Goal: Task Accomplishment & Management: Use online tool/utility

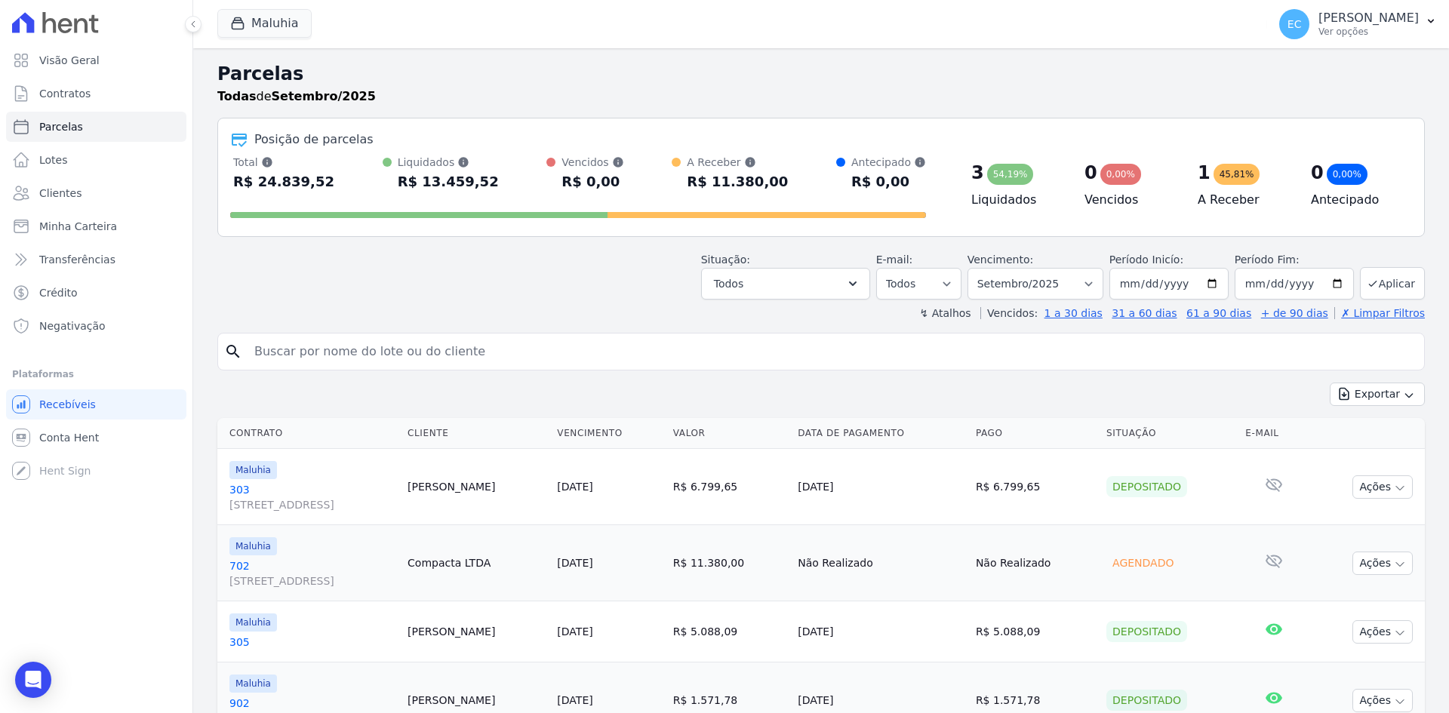
select select
click at [251, 15] on button "Maluhia" at bounding box center [264, 23] width 94 height 29
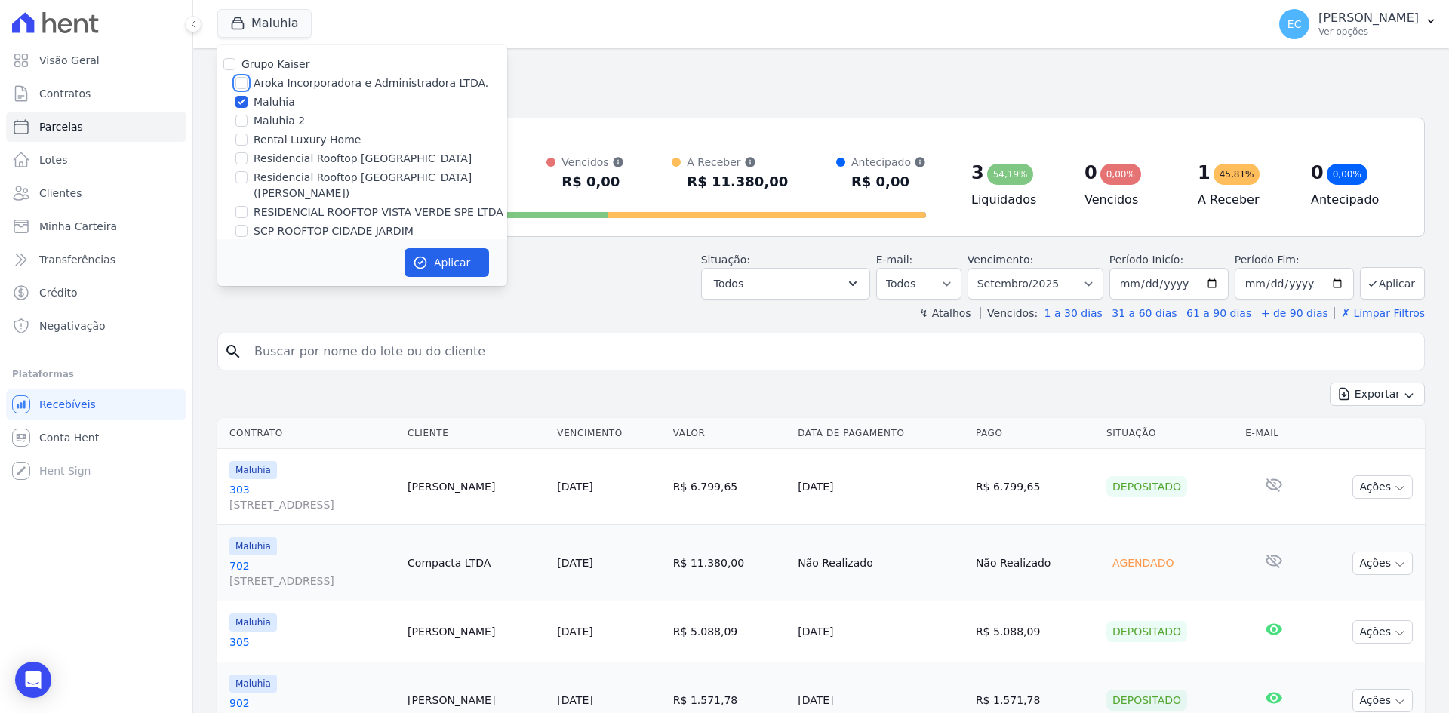
click at [239, 78] on input "Aroka Incorporadora e Administradora LTDA." at bounding box center [241, 83] width 12 height 12
checkbox input "true"
click at [238, 98] on input "Maluhia" at bounding box center [241, 102] width 12 height 12
checkbox input "false"
click at [425, 257] on icon "button" at bounding box center [420, 262] width 11 height 11
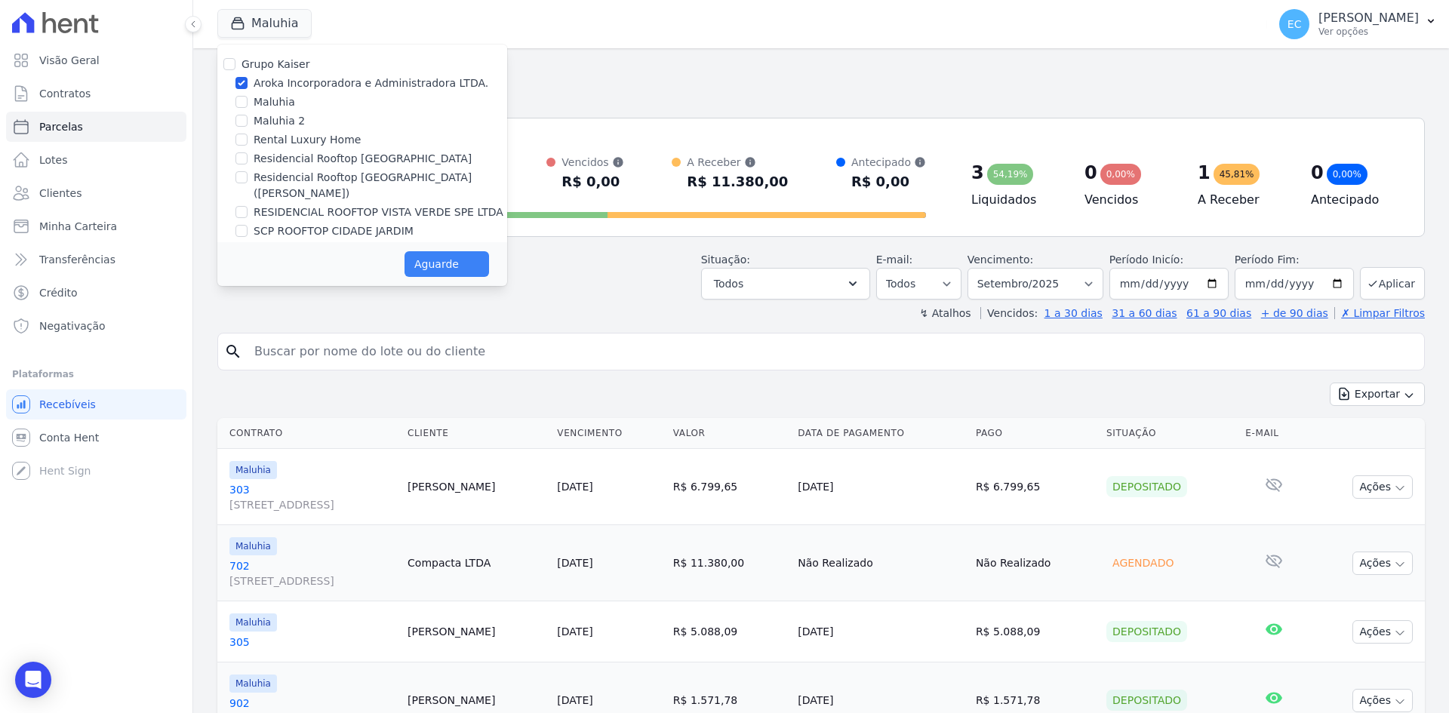
select select
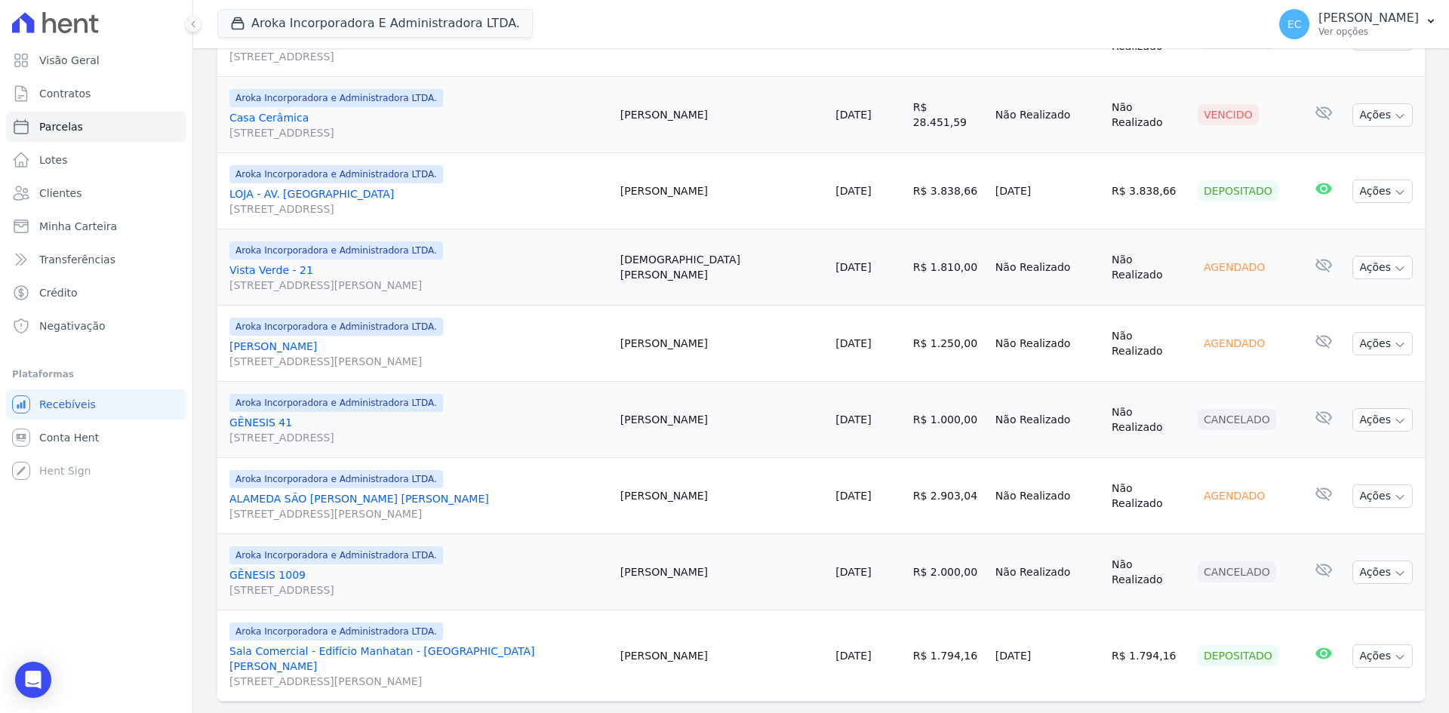
scroll to position [1230, 0]
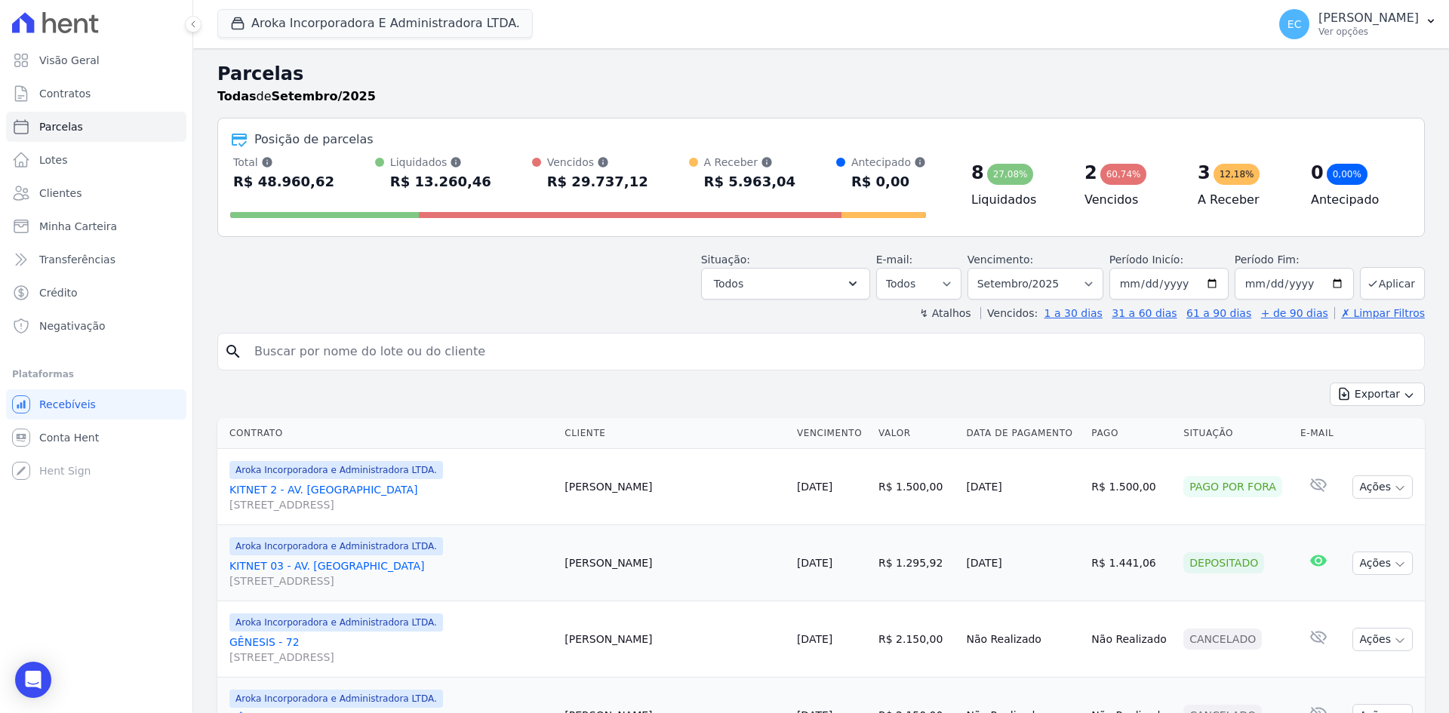
select select
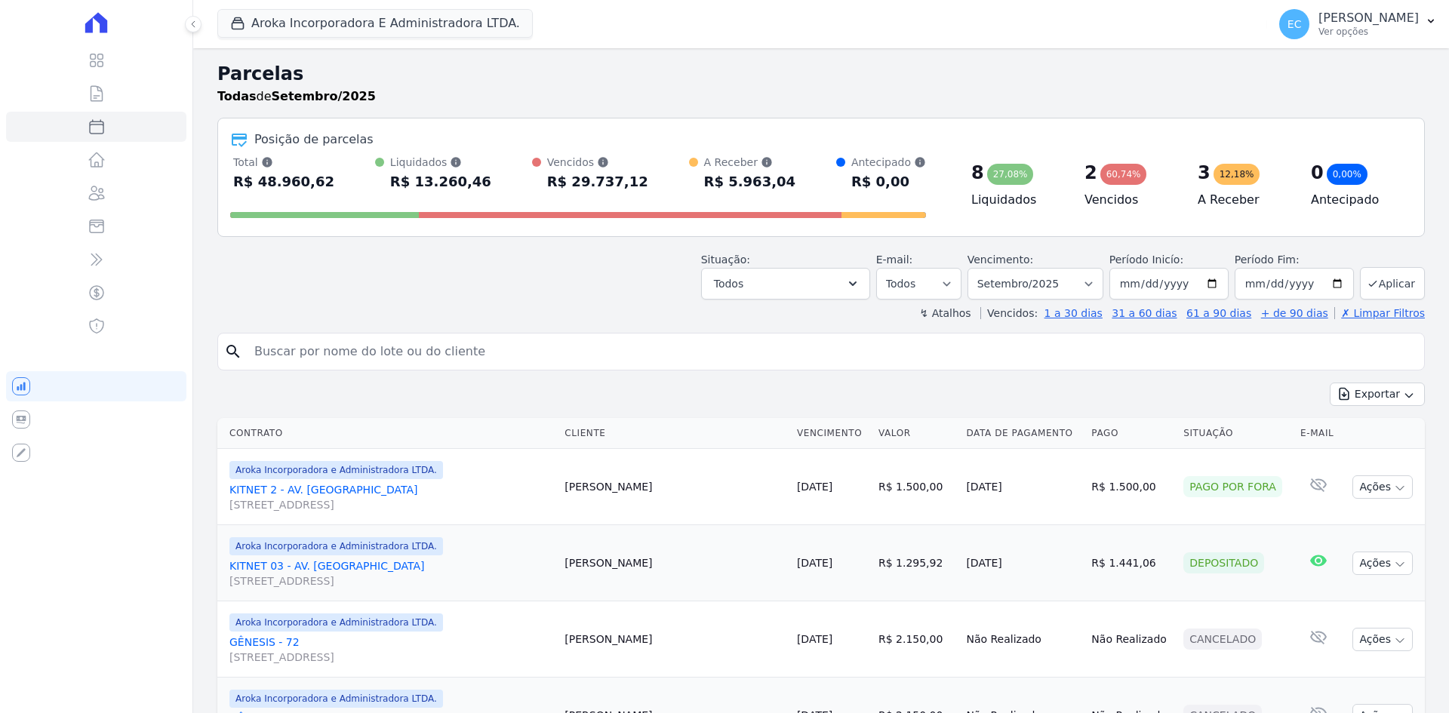
select select
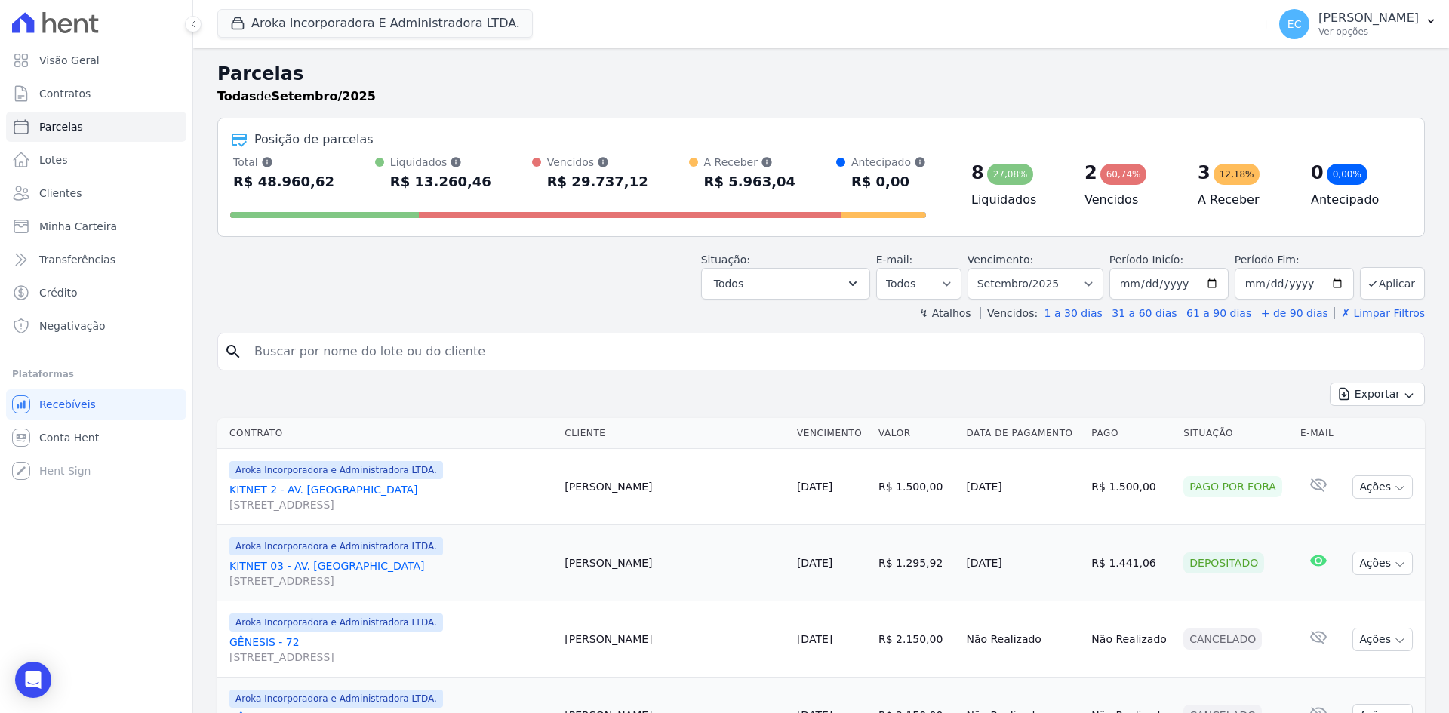
select select
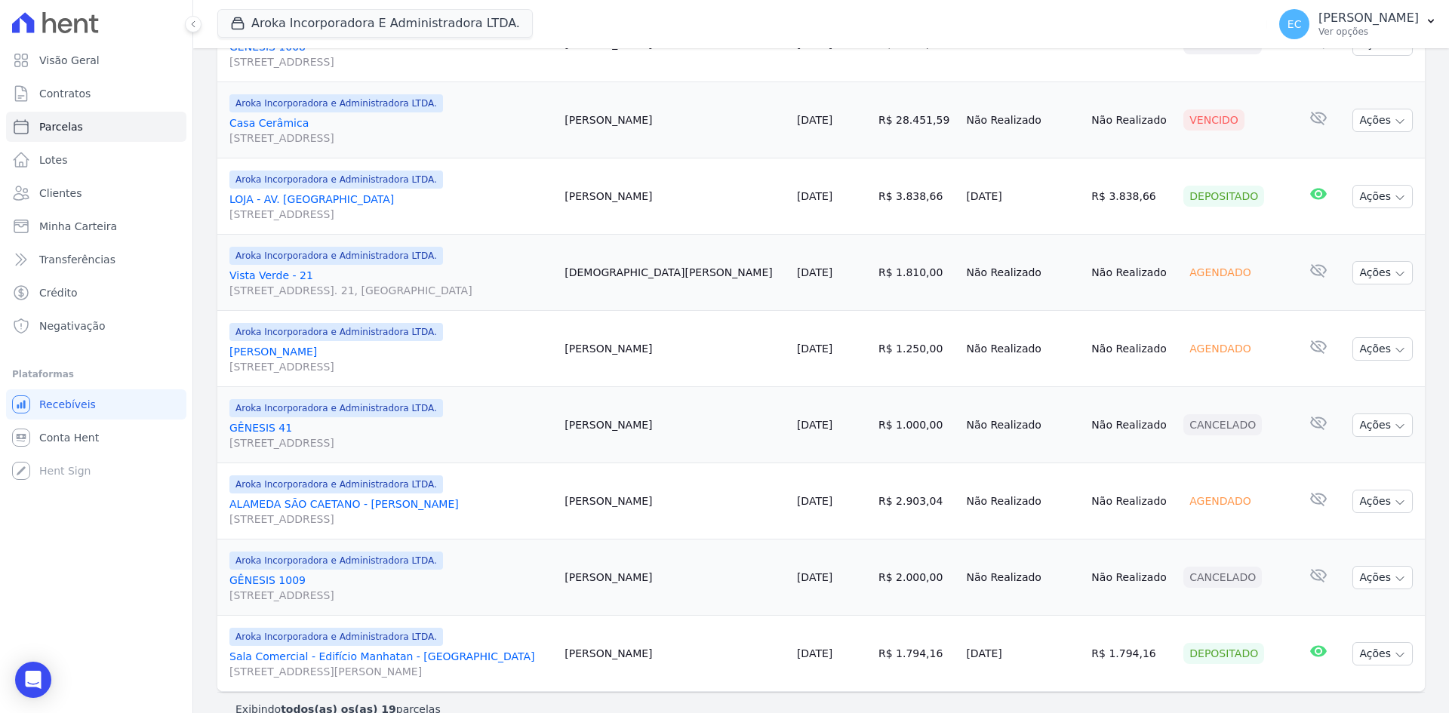
scroll to position [1230, 0]
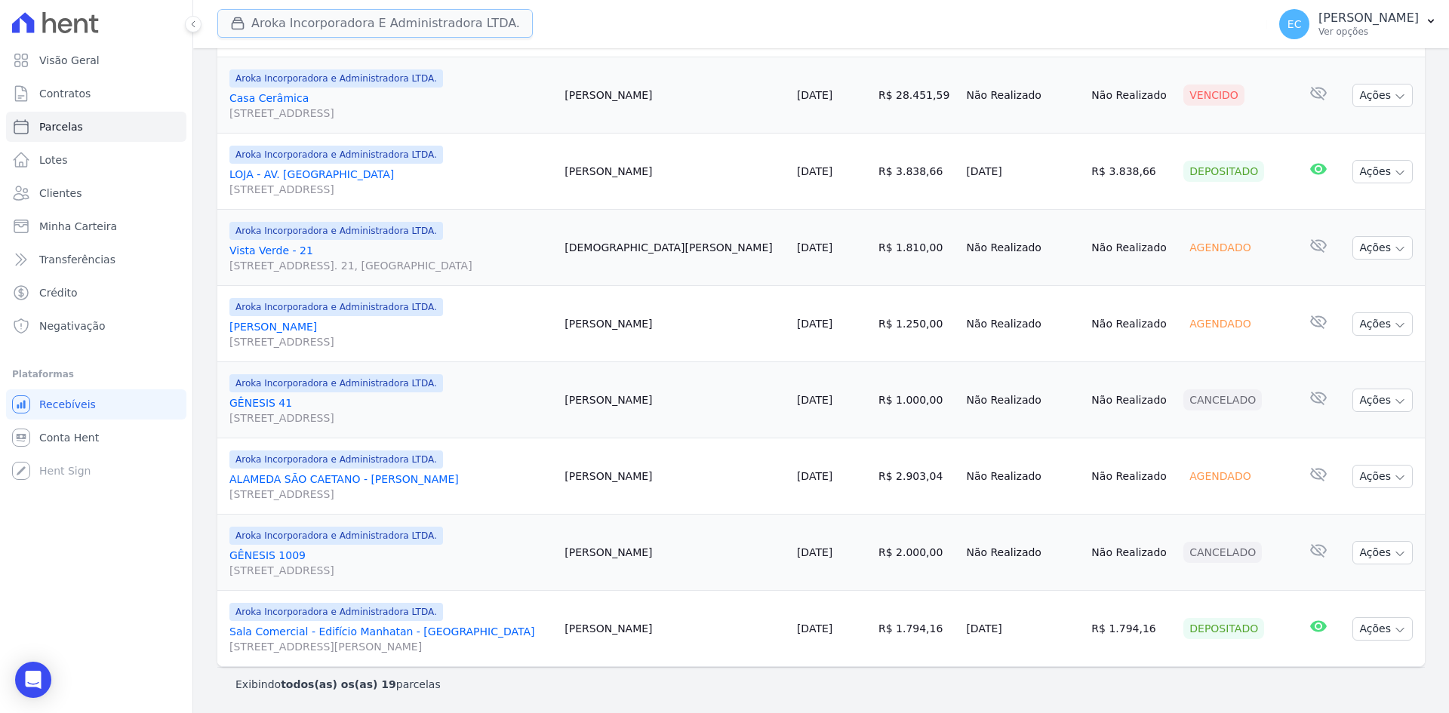
click at [275, 35] on button "Aroka Incorporadora E Administradora LTDA." at bounding box center [374, 23] width 315 height 29
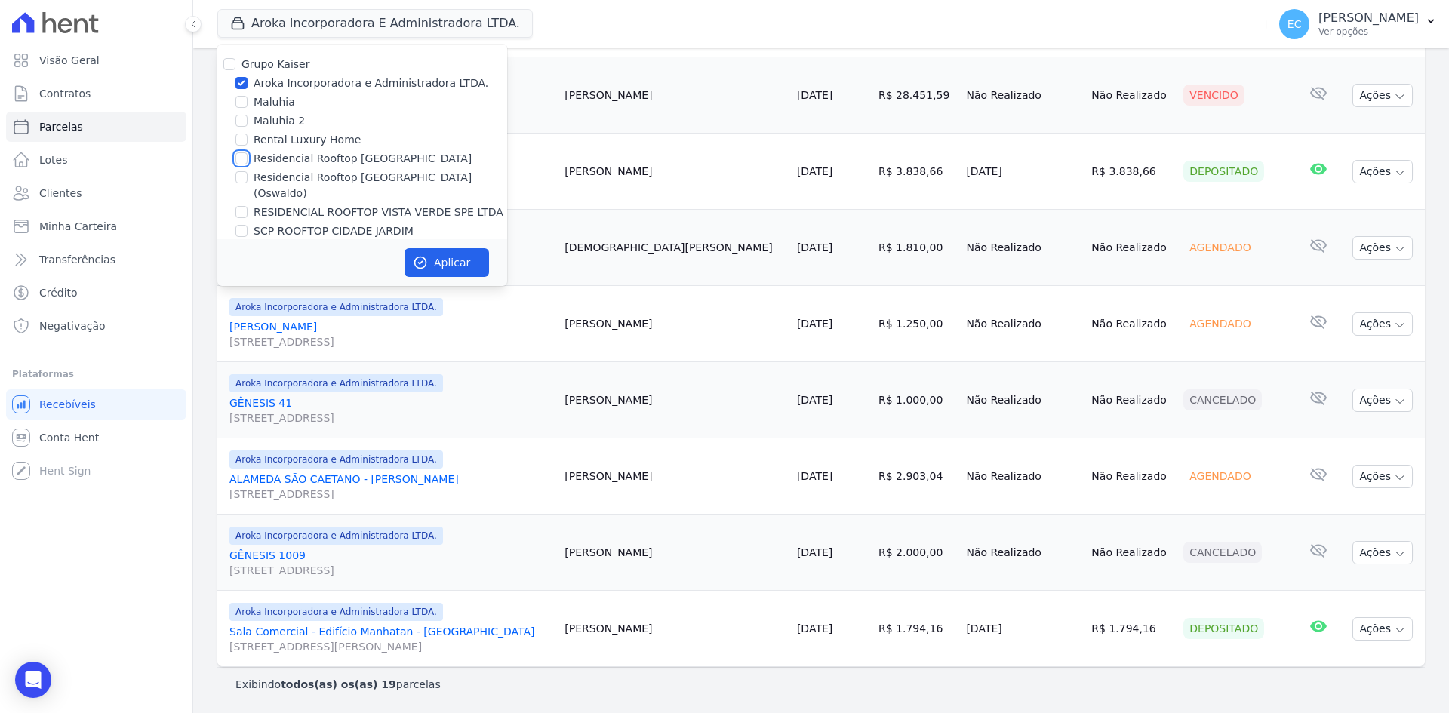
click at [239, 157] on input "Residencial Rooftop [GEOGRAPHIC_DATA]" at bounding box center [241, 158] width 12 height 12
checkbox input "true"
click at [240, 82] on input "Aroka Incorporadora e Administradora LTDA." at bounding box center [241, 83] width 12 height 12
checkbox input "false"
click at [421, 257] on icon "button" at bounding box center [420, 262] width 11 height 11
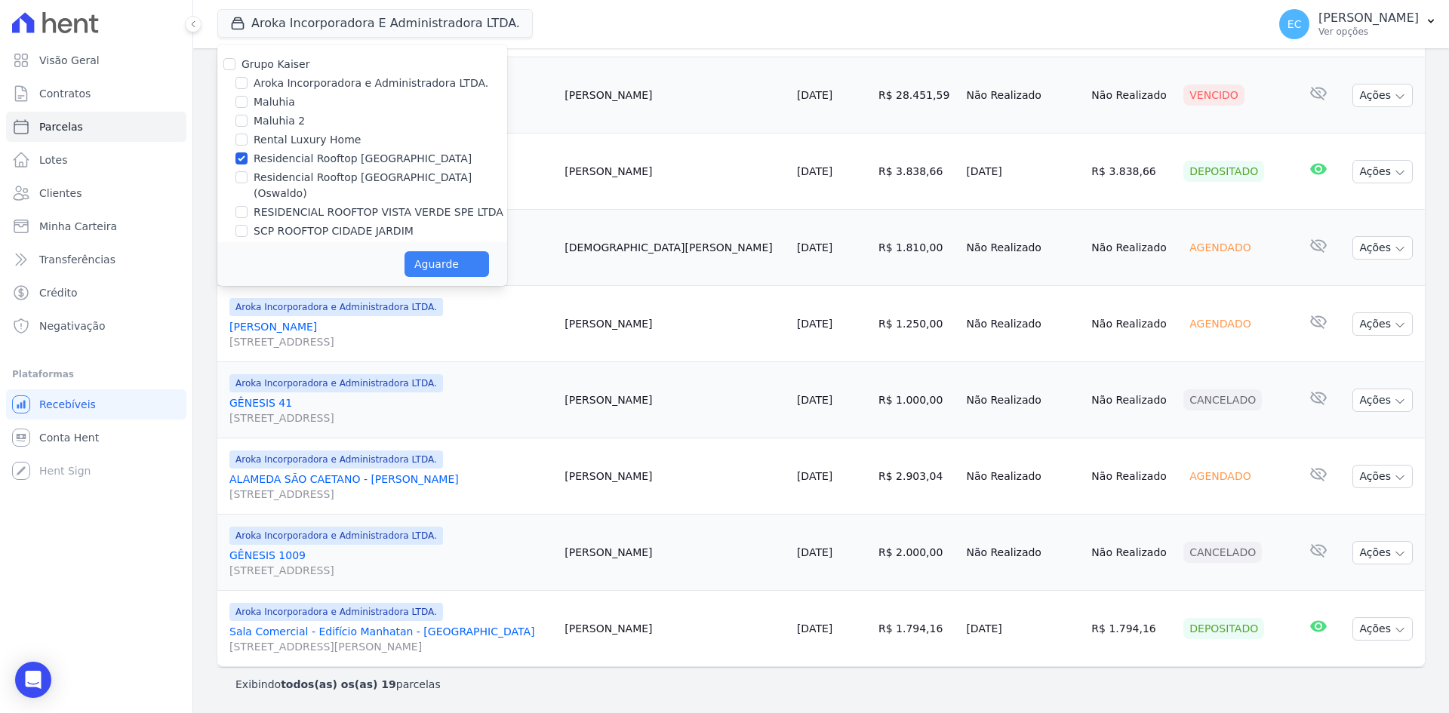
select select
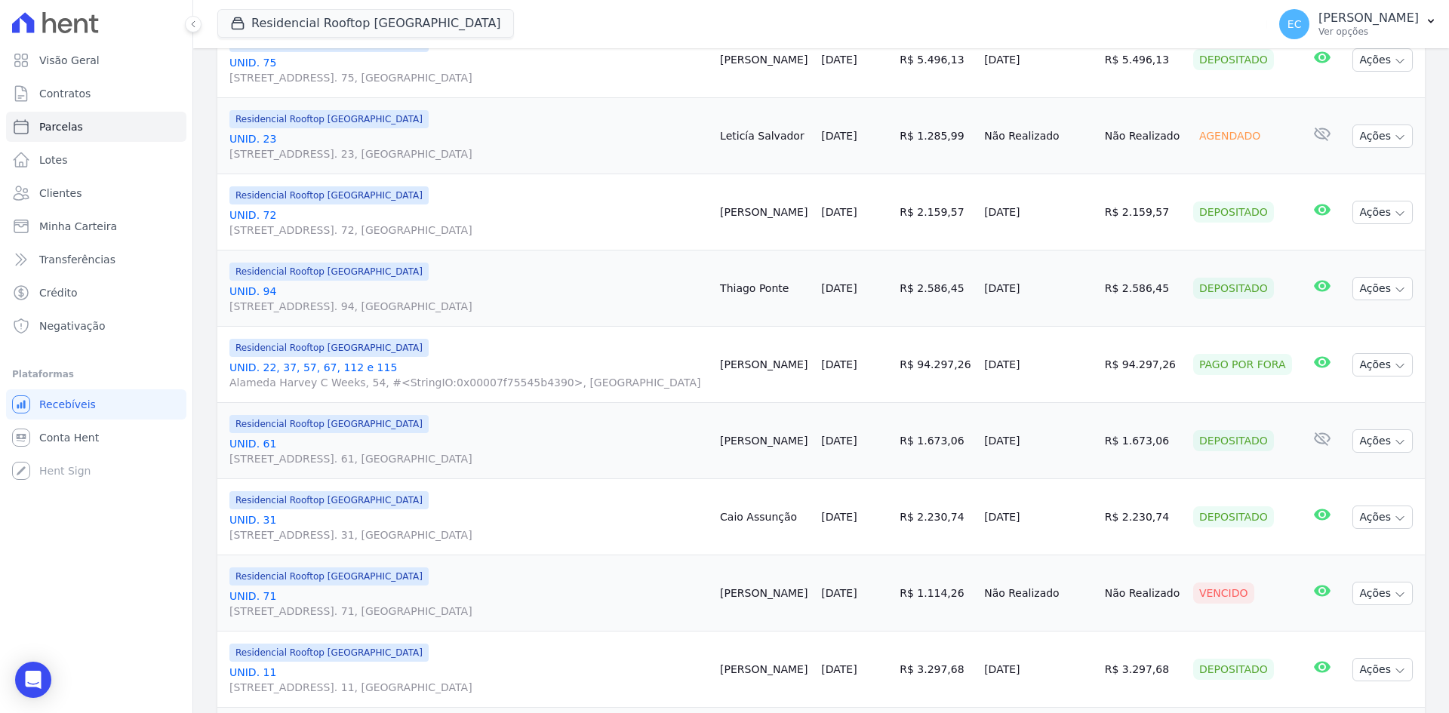
scroll to position [554, 0]
